Goal: Navigation & Orientation: Find specific page/section

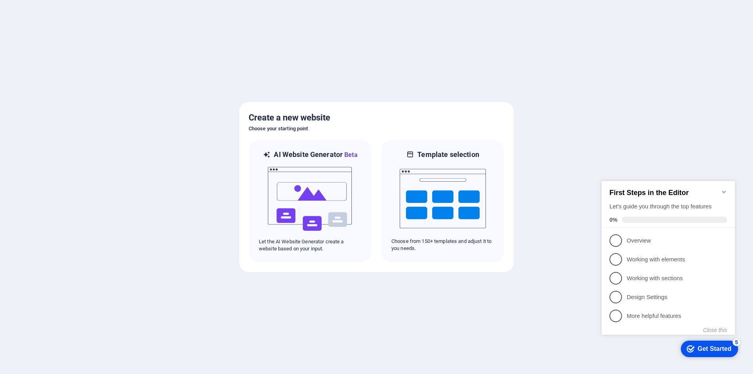
click at [722, 189] on icon "Minimize checklist" at bounding box center [724, 192] width 6 height 6
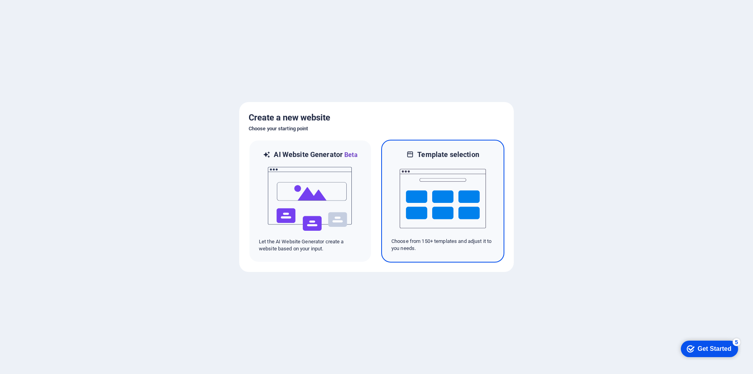
click at [473, 218] on img at bounding box center [443, 198] width 86 height 78
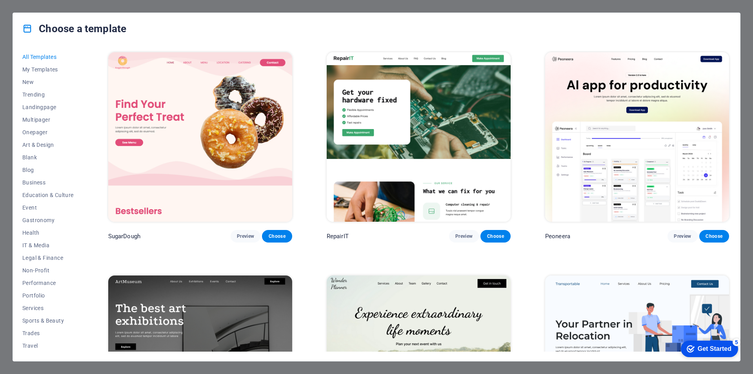
click at [359, 1] on div "Choose a template All Templates My Templates New Trending Landingpage Multipage…" at bounding box center [376, 187] width 753 height 374
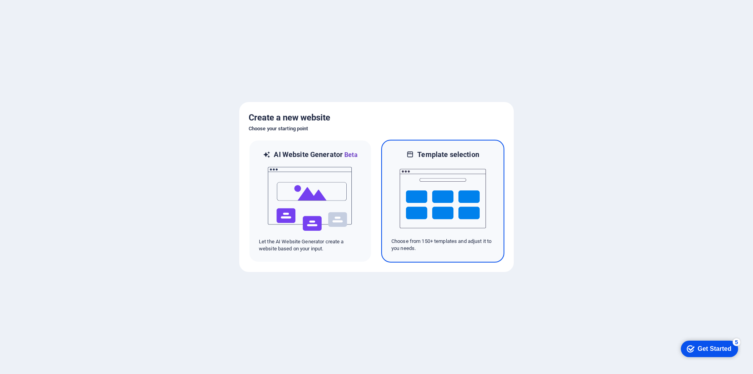
click at [435, 202] on img at bounding box center [443, 198] width 86 height 78
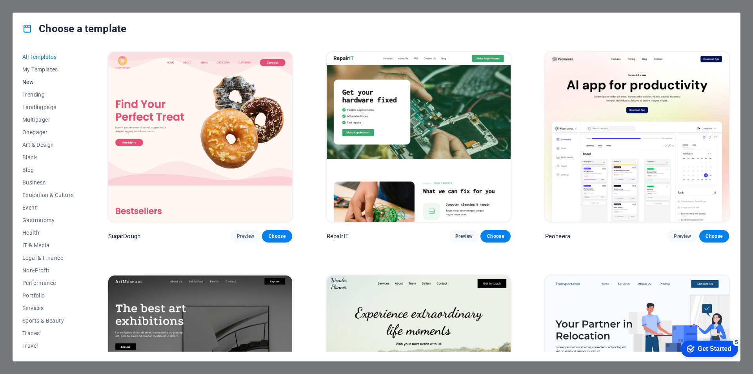
click at [27, 81] on span "New" at bounding box center [47, 82] width 51 height 6
click at [42, 69] on span "My Templates" at bounding box center [47, 69] width 51 height 6
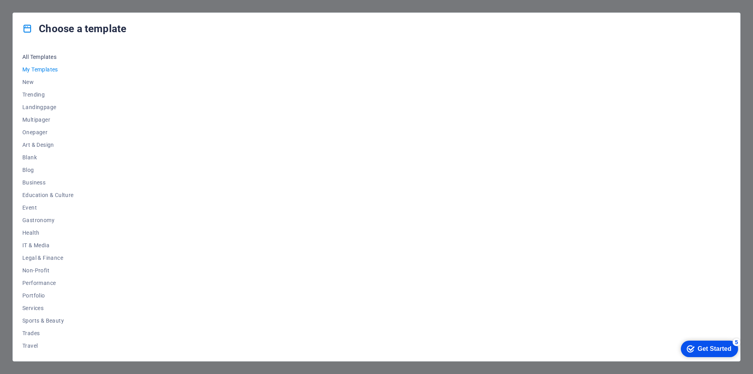
click at [42, 55] on span "All Templates" at bounding box center [47, 57] width 51 height 6
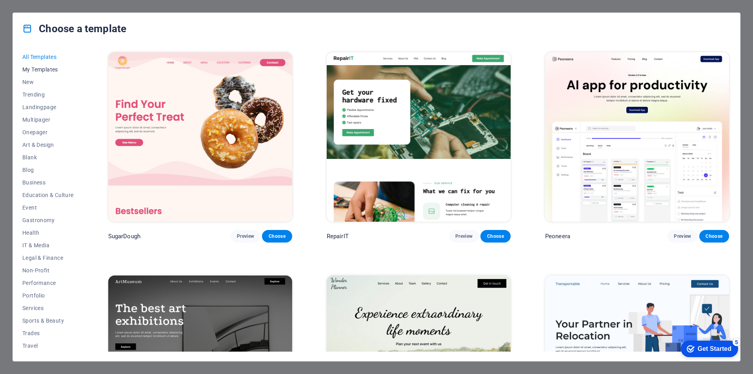
click at [42, 67] on span "My Templates" at bounding box center [47, 69] width 51 height 6
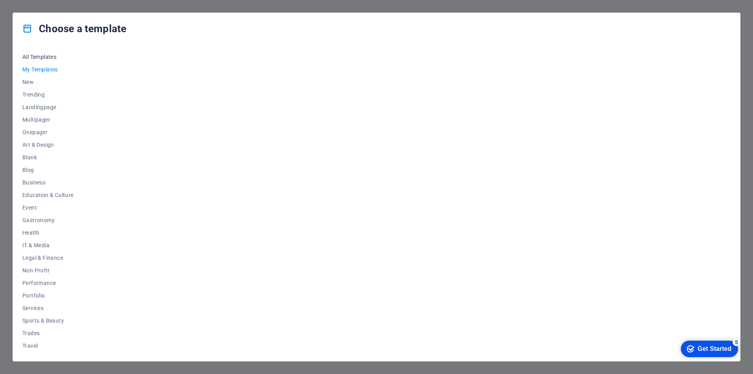
click at [42, 56] on span "All Templates" at bounding box center [47, 57] width 51 height 6
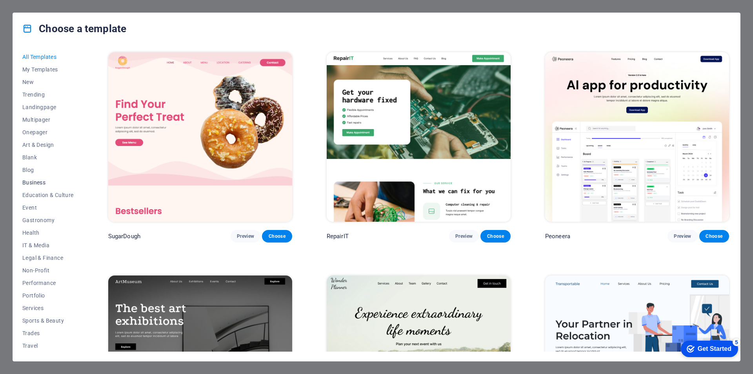
click at [34, 180] on span "Business" at bounding box center [47, 182] width 51 height 6
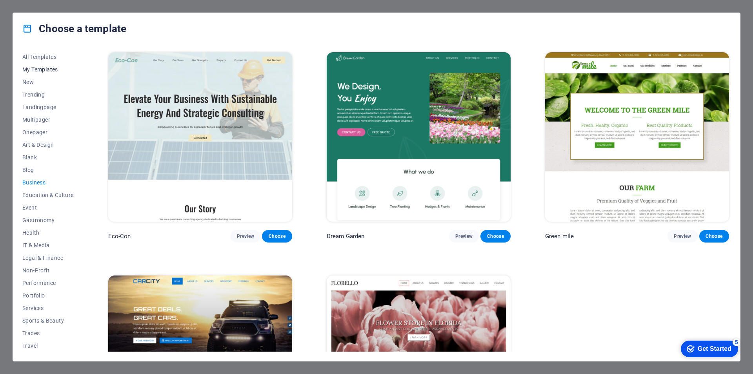
click at [42, 72] on span "My Templates" at bounding box center [47, 69] width 51 height 6
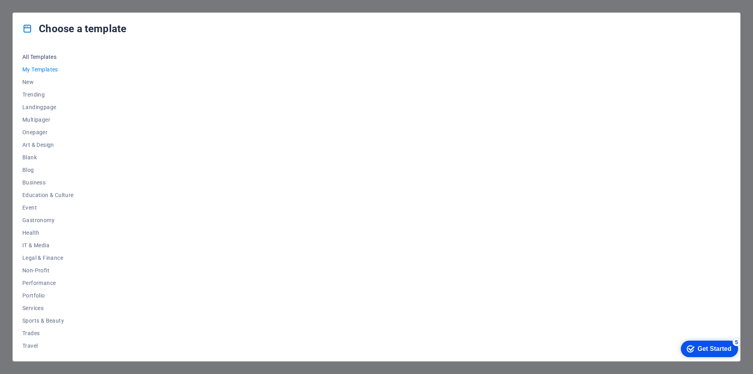
click at [46, 57] on span "All Templates" at bounding box center [47, 57] width 51 height 6
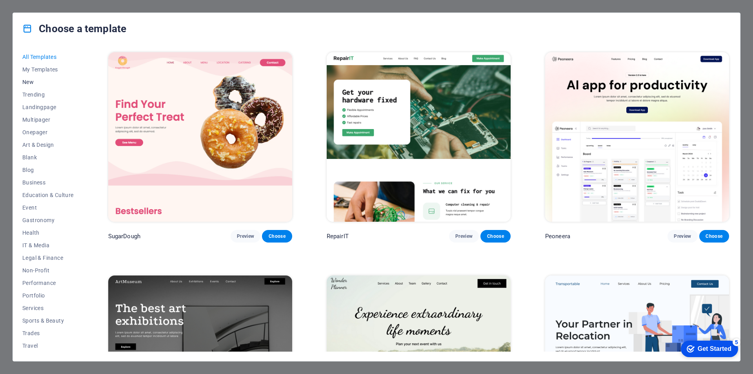
click at [29, 80] on span "New" at bounding box center [47, 82] width 51 height 6
click at [36, 95] on span "Trending" at bounding box center [47, 94] width 51 height 6
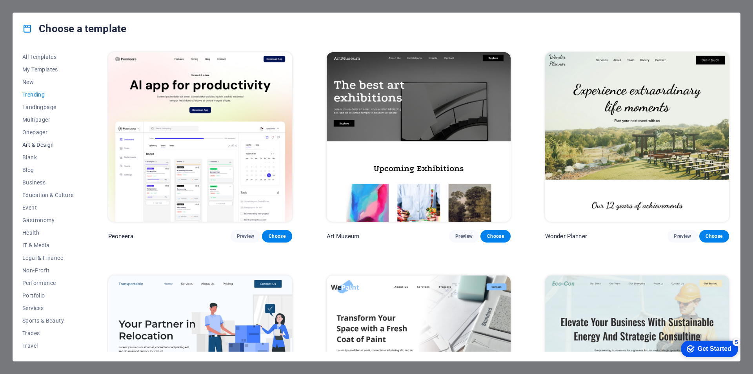
click at [42, 142] on span "Art & Design" at bounding box center [47, 145] width 51 height 6
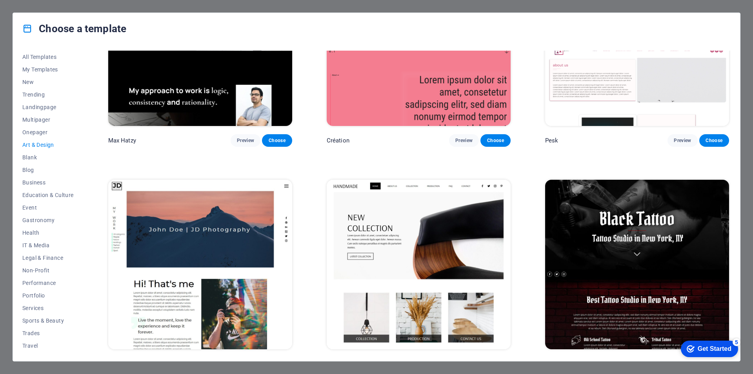
scroll to position [118, 0]
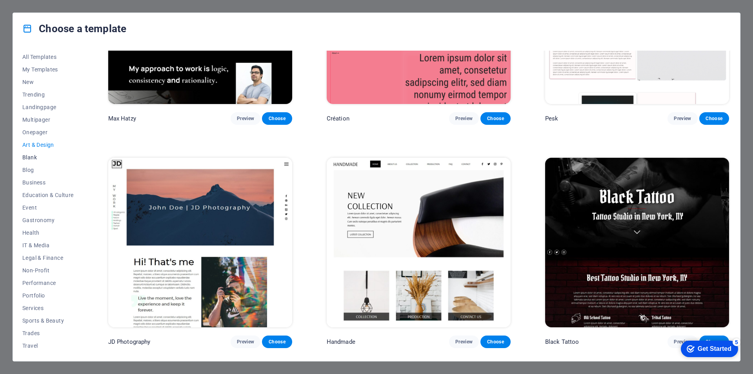
click at [31, 157] on span "Blank" at bounding box center [47, 157] width 51 height 6
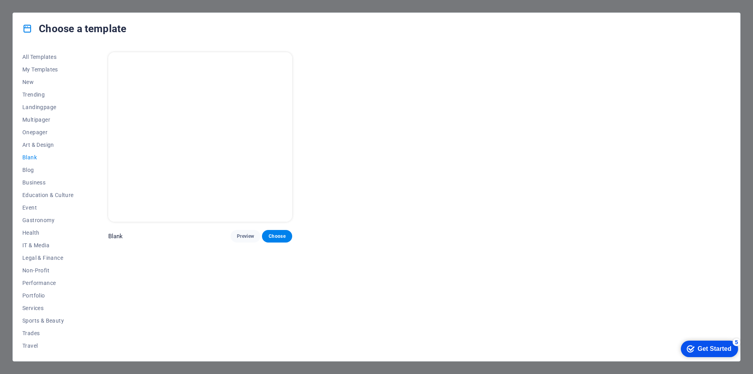
scroll to position [0, 0]
click at [33, 168] on span "Blog" at bounding box center [47, 170] width 51 height 6
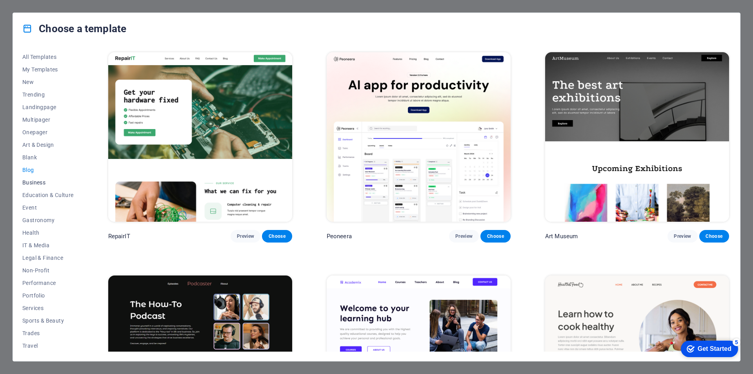
click at [40, 183] on span "Business" at bounding box center [47, 182] width 51 height 6
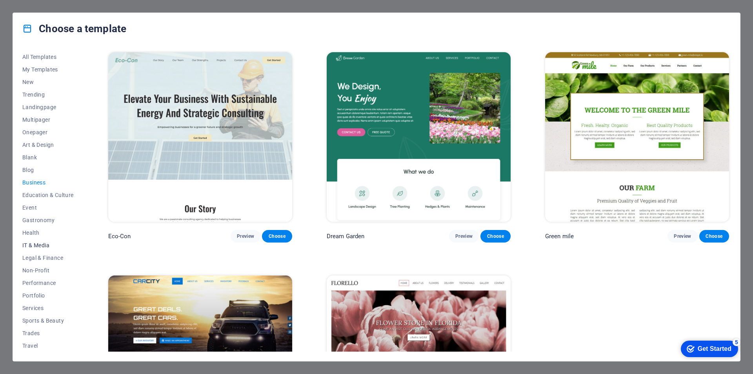
click at [43, 243] on span "IT & Media" at bounding box center [47, 245] width 51 height 6
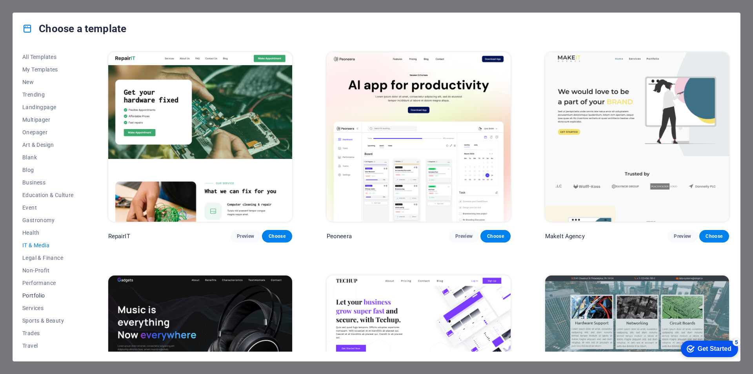
scroll to position [13, 0]
click at [31, 321] on span "Trades" at bounding box center [47, 320] width 51 height 6
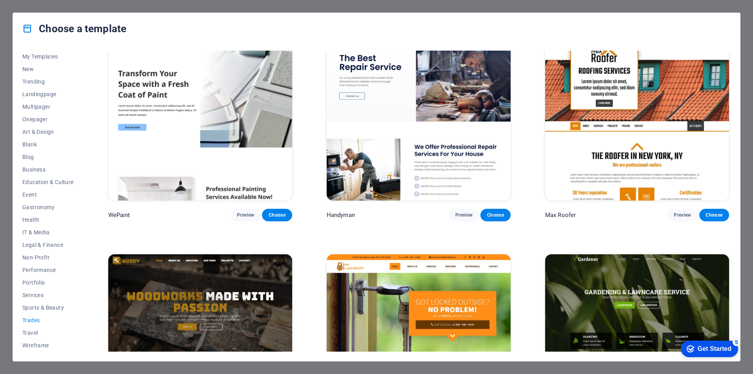
scroll to position [0, 0]
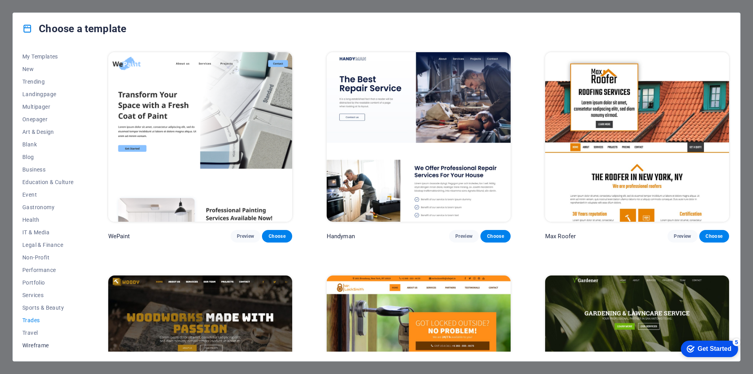
click at [31, 344] on span "Wireframe" at bounding box center [47, 345] width 51 height 6
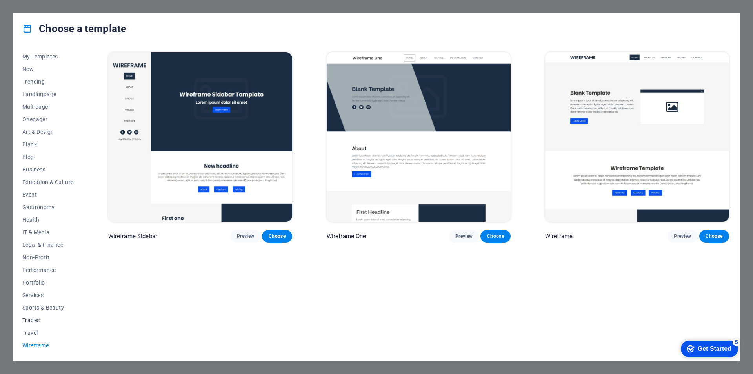
click at [32, 320] on span "Trades" at bounding box center [47, 320] width 51 height 6
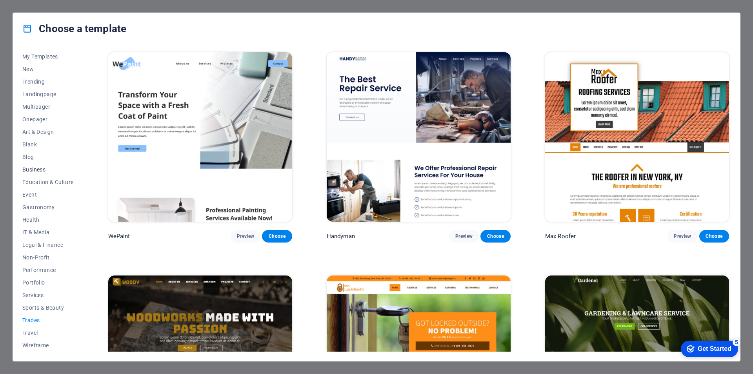
click at [27, 167] on span "Business" at bounding box center [47, 169] width 51 height 6
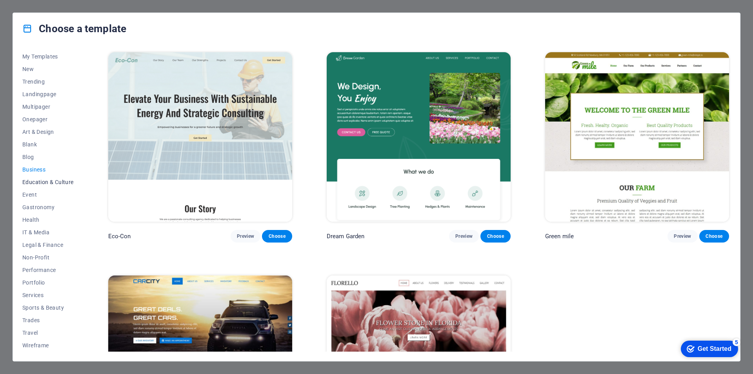
click at [33, 184] on span "Education & Culture" at bounding box center [47, 182] width 51 height 6
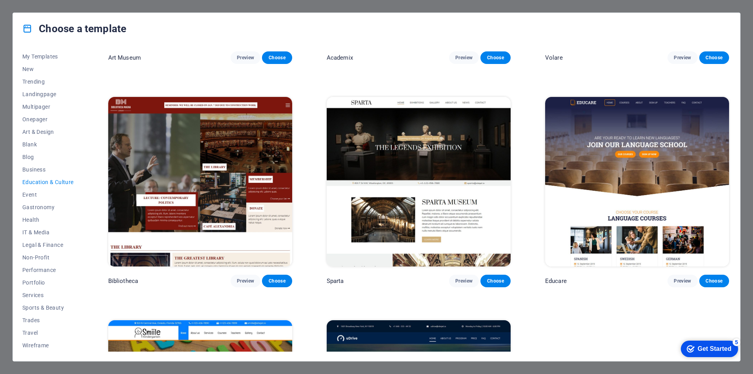
scroll to position [39, 0]
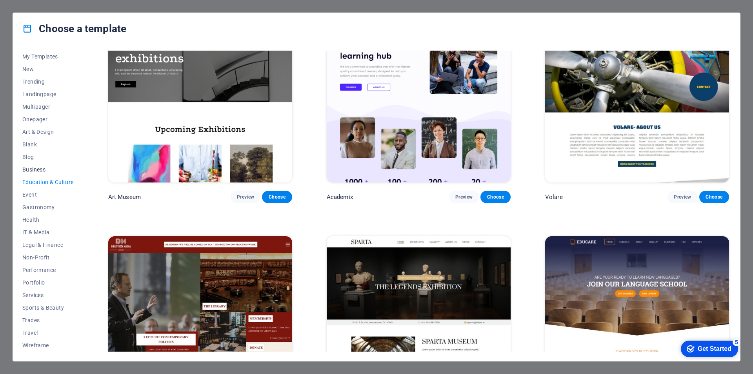
click at [30, 169] on span "Business" at bounding box center [47, 169] width 51 height 6
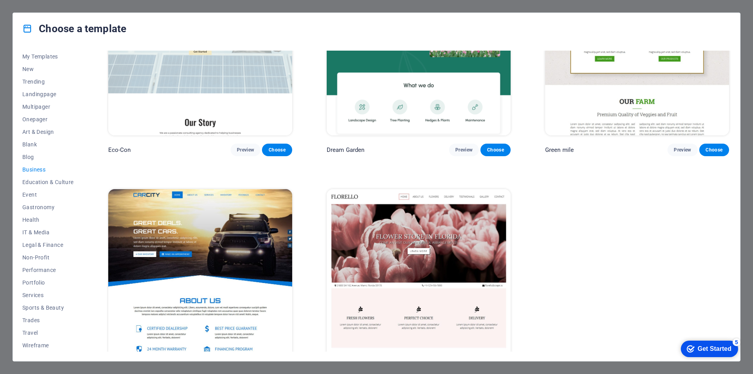
scroll to position [113, 0]
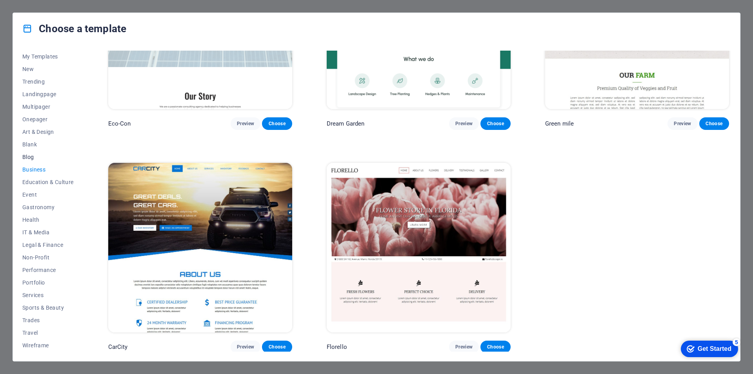
click at [31, 154] on span "Blog" at bounding box center [47, 157] width 51 height 6
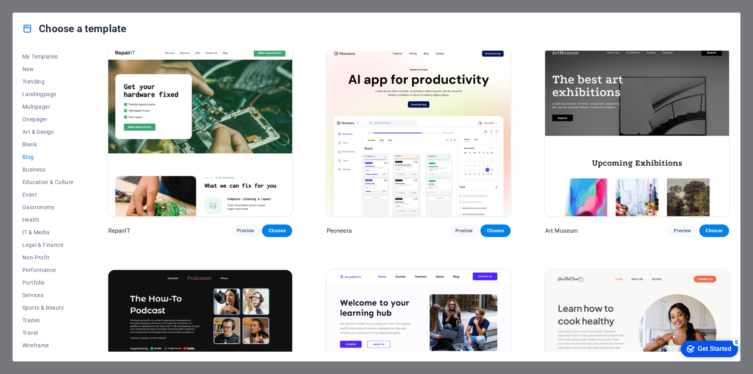
scroll to position [0, 0]
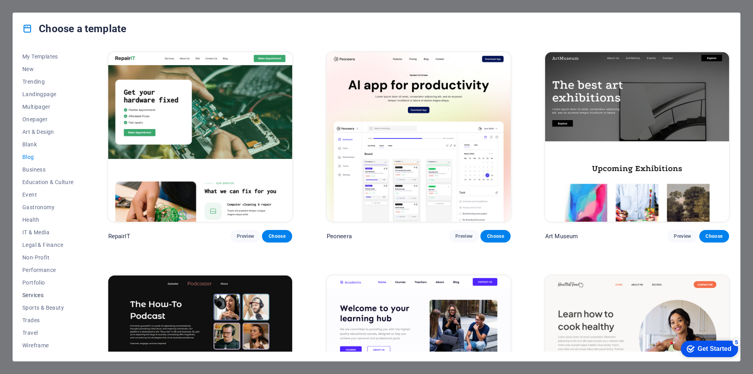
click at [41, 295] on span "Services" at bounding box center [47, 295] width 51 height 6
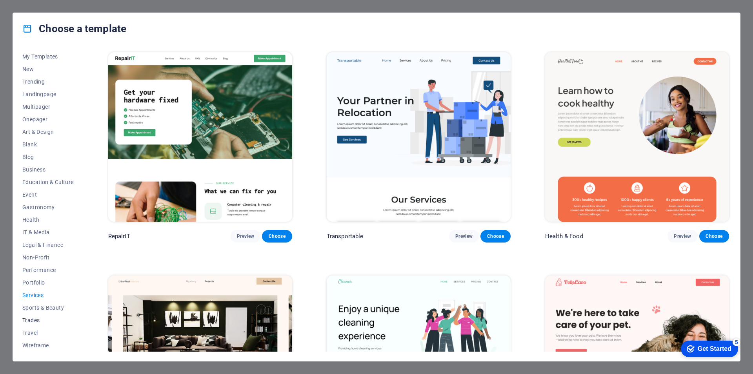
click at [33, 320] on span "Trades" at bounding box center [47, 320] width 51 height 6
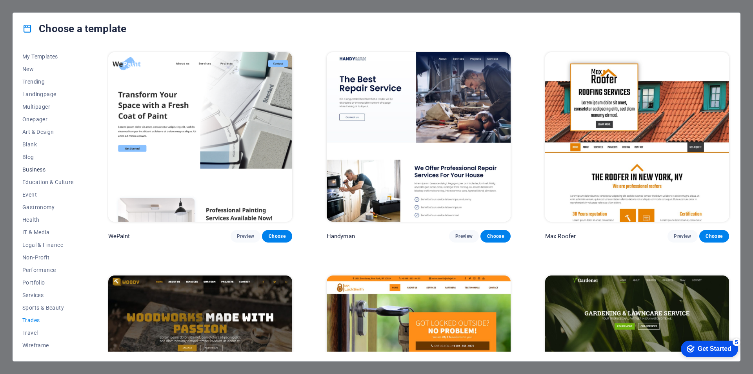
click at [40, 166] on span "Business" at bounding box center [47, 169] width 51 height 6
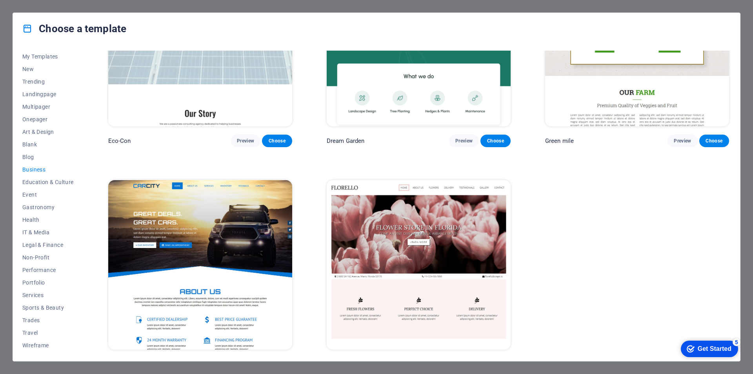
scroll to position [113, 0]
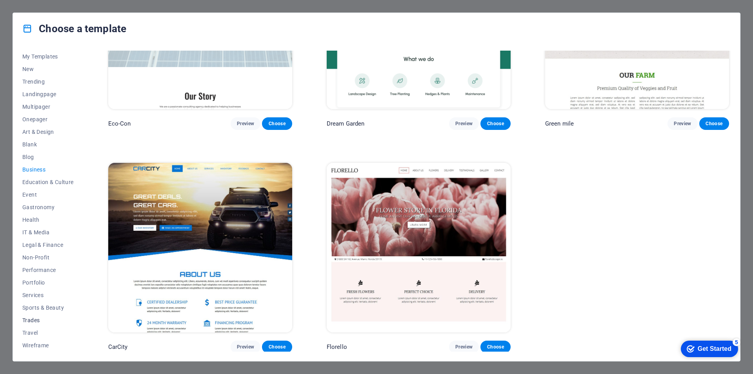
click at [34, 320] on span "Trades" at bounding box center [47, 320] width 51 height 6
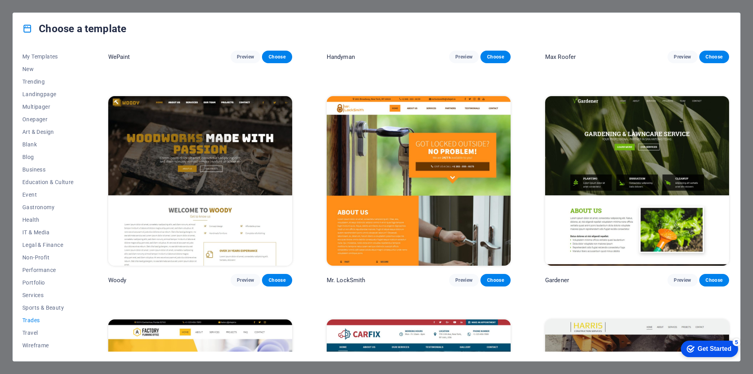
scroll to position [178, 0]
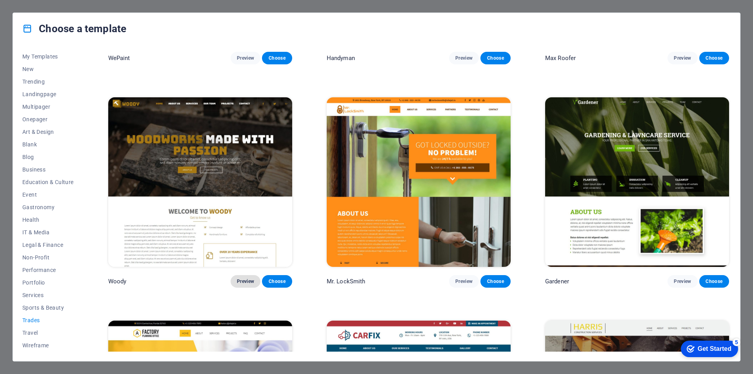
click at [244, 278] on span "Preview" at bounding box center [245, 281] width 17 height 6
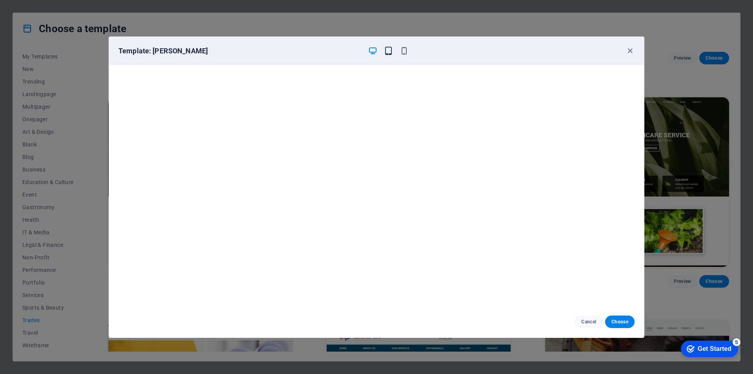
click at [390, 53] on icon "button" at bounding box center [388, 50] width 9 height 9
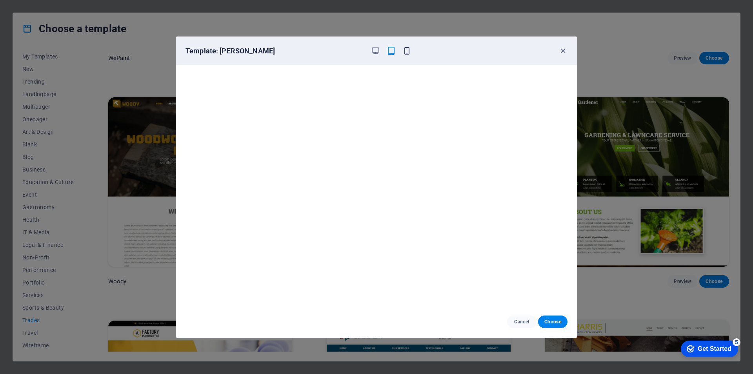
click at [404, 51] on icon "button" at bounding box center [406, 50] width 9 height 9
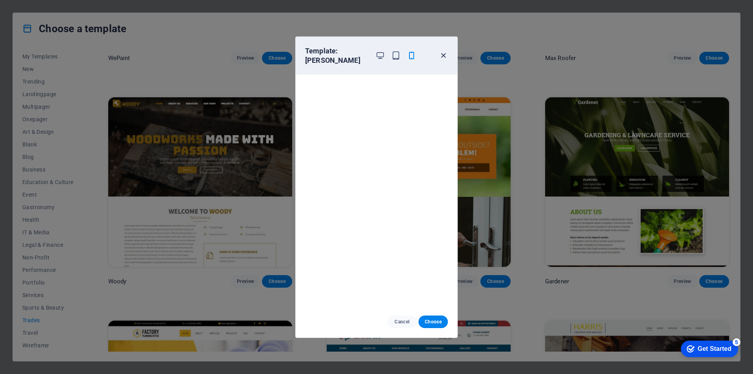
click at [442, 51] on icon "button" at bounding box center [443, 55] width 9 height 9
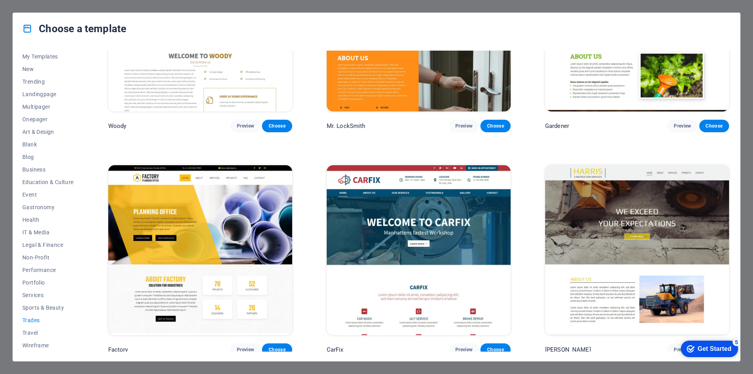
scroll to position [335, 0]
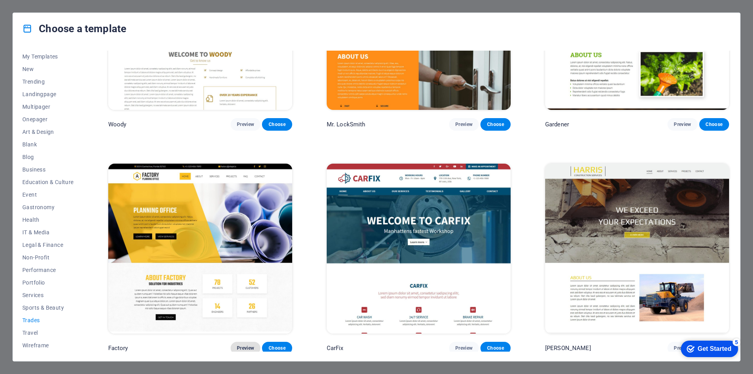
click at [242, 345] on span "Preview" at bounding box center [245, 348] width 17 height 6
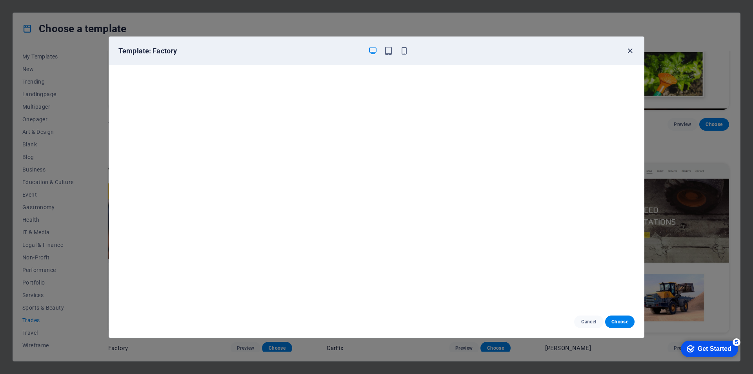
click at [630, 48] on icon "button" at bounding box center [630, 50] width 9 height 9
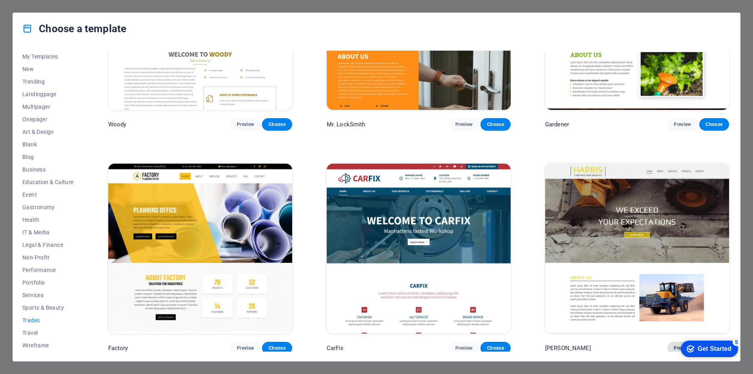
click at [674, 345] on span "Preview" at bounding box center [682, 348] width 17 height 6
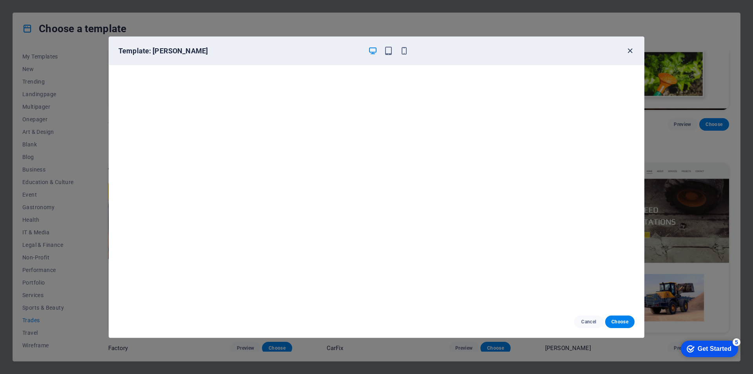
click at [631, 50] on icon "button" at bounding box center [630, 50] width 9 height 9
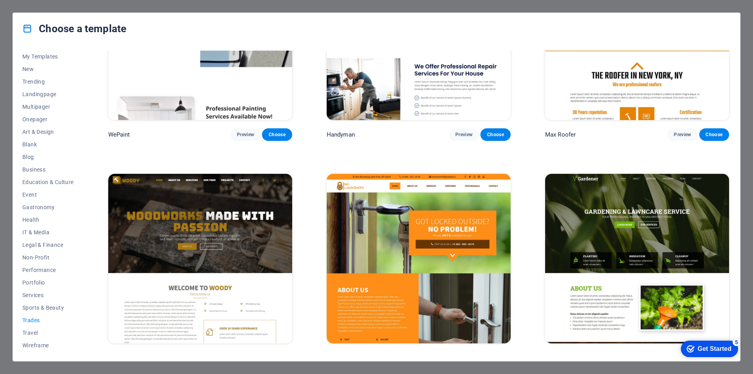
scroll to position [0, 0]
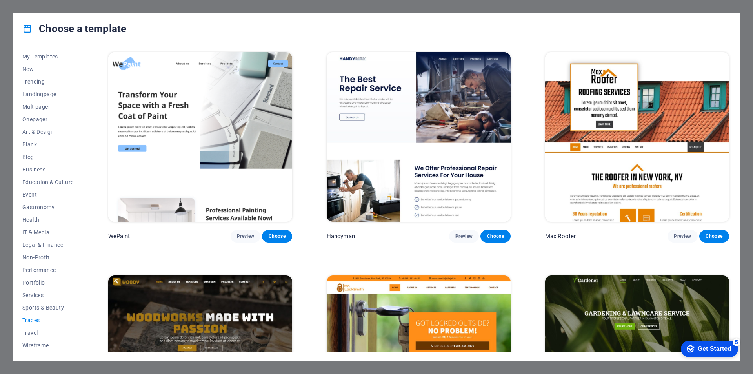
click at [213, 129] on img at bounding box center [200, 136] width 184 height 169
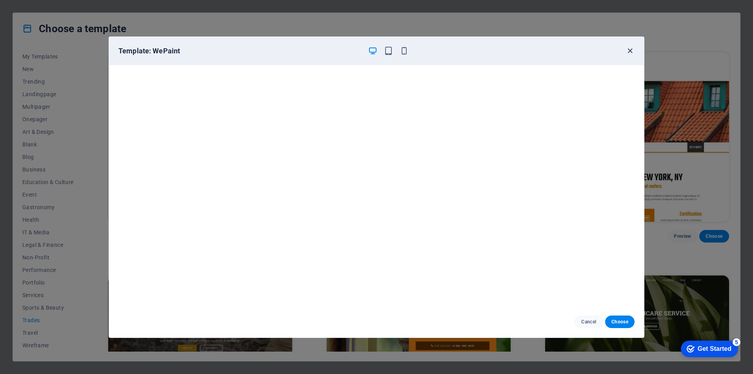
click at [629, 50] on icon "button" at bounding box center [630, 50] width 9 height 9
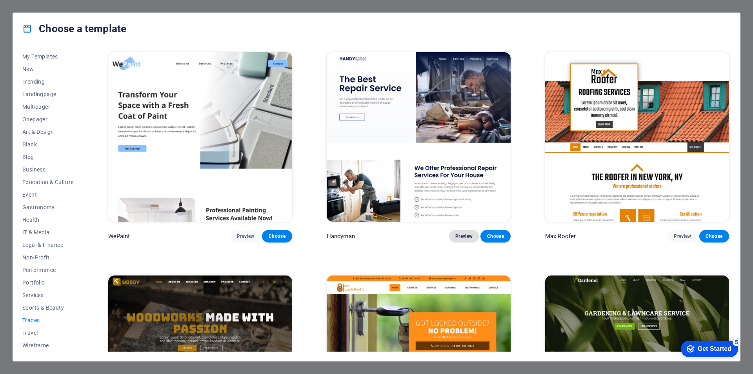
click at [455, 233] on span "Preview" at bounding box center [463, 236] width 17 height 6
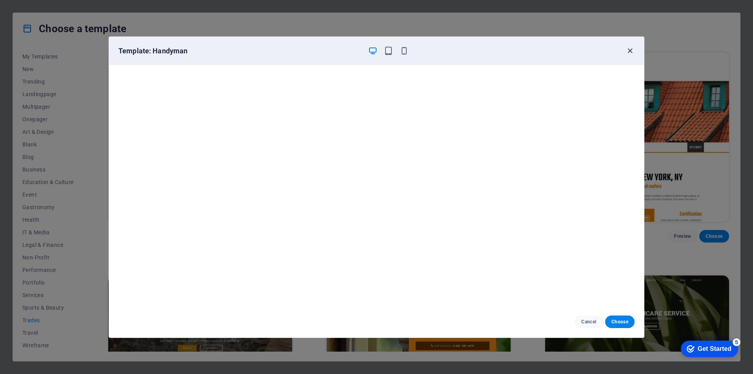
click at [628, 49] on icon "button" at bounding box center [630, 50] width 9 height 9
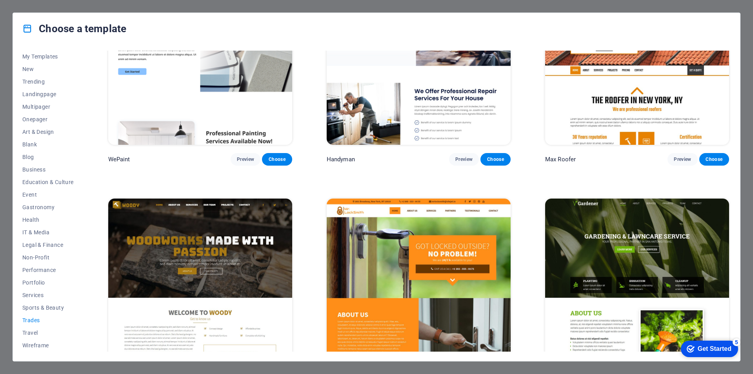
scroll to position [118, 0]
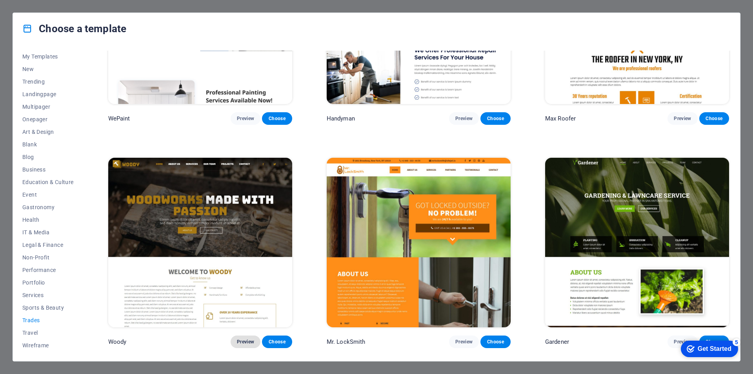
click at [246, 340] on span "Preview" at bounding box center [245, 342] width 17 height 6
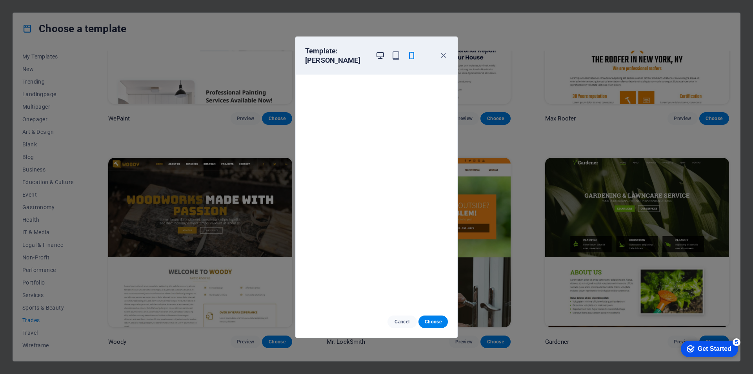
click at [377, 51] on icon "button" at bounding box center [380, 55] width 9 height 9
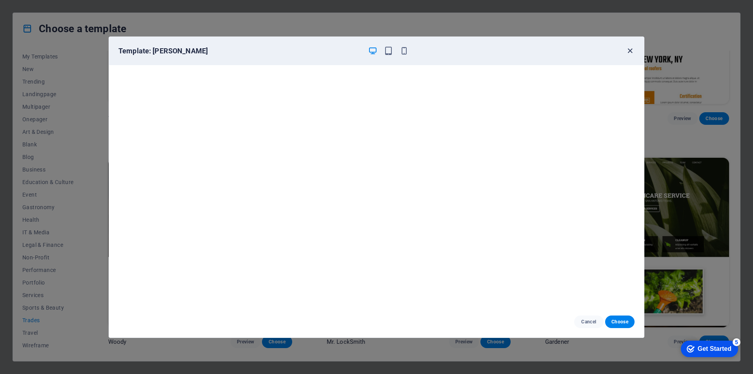
click at [628, 51] on icon "button" at bounding box center [630, 50] width 9 height 9
